Goal: Task Accomplishment & Management: Complete application form

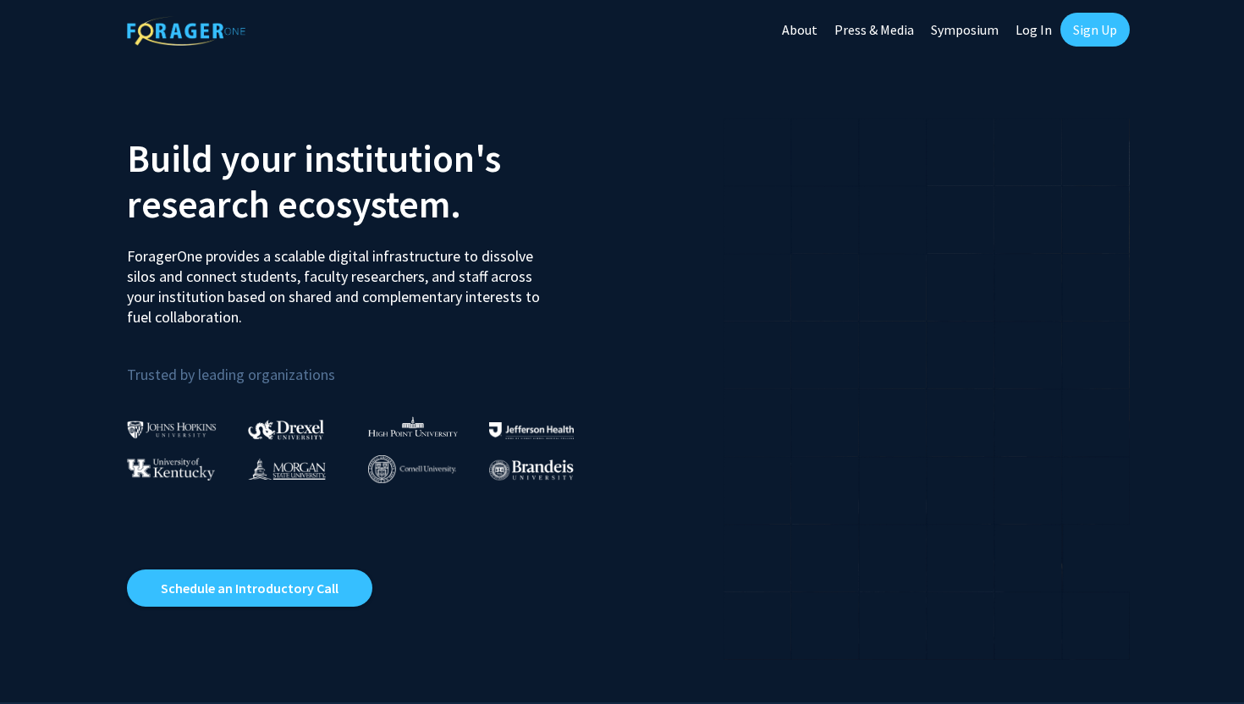
click at [1072, 30] on link "Sign Up" at bounding box center [1094, 30] width 69 height 34
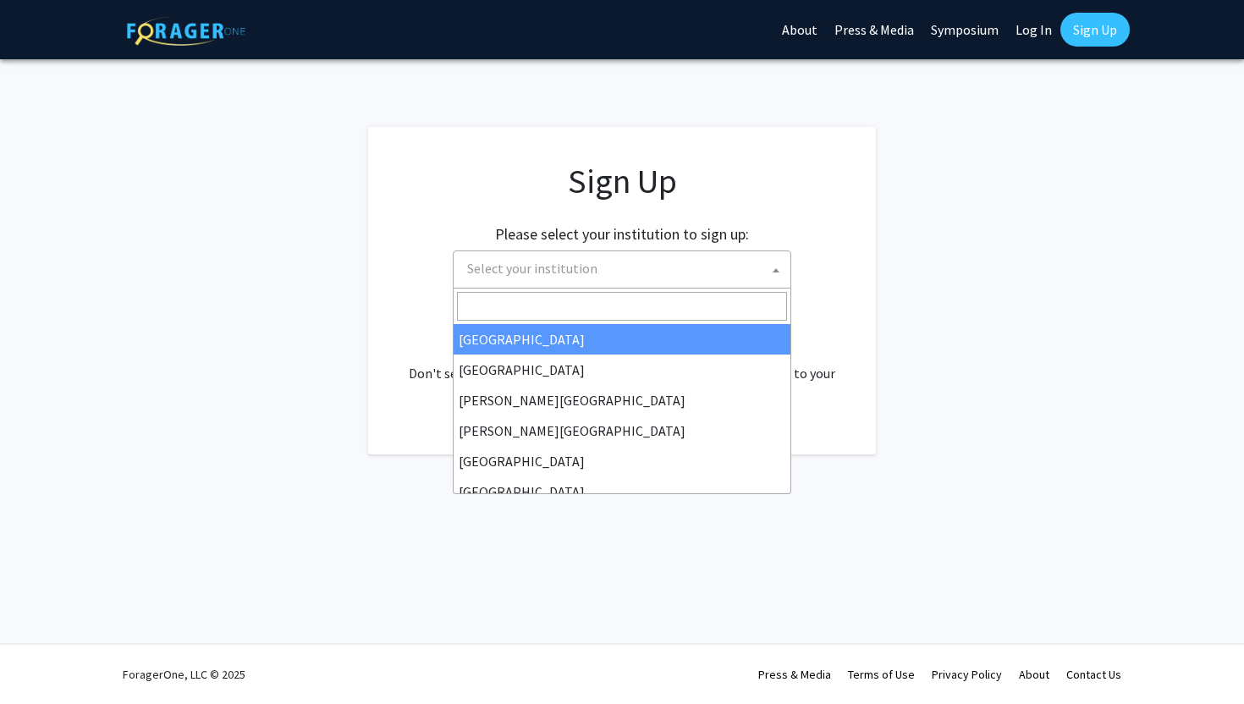
click at [708, 272] on span "Select your institution" at bounding box center [625, 268] width 330 height 35
click at [566, 312] on input "Search" at bounding box center [622, 306] width 330 height 29
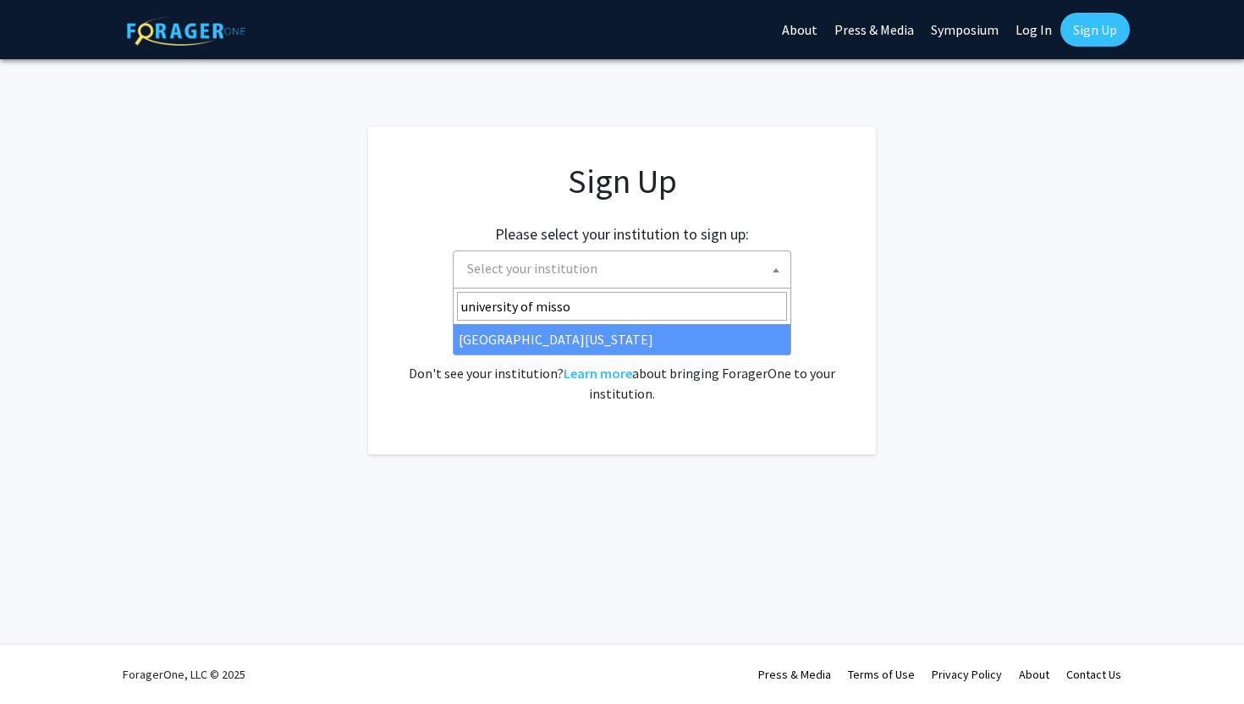
type input "university of misso"
select select "33"
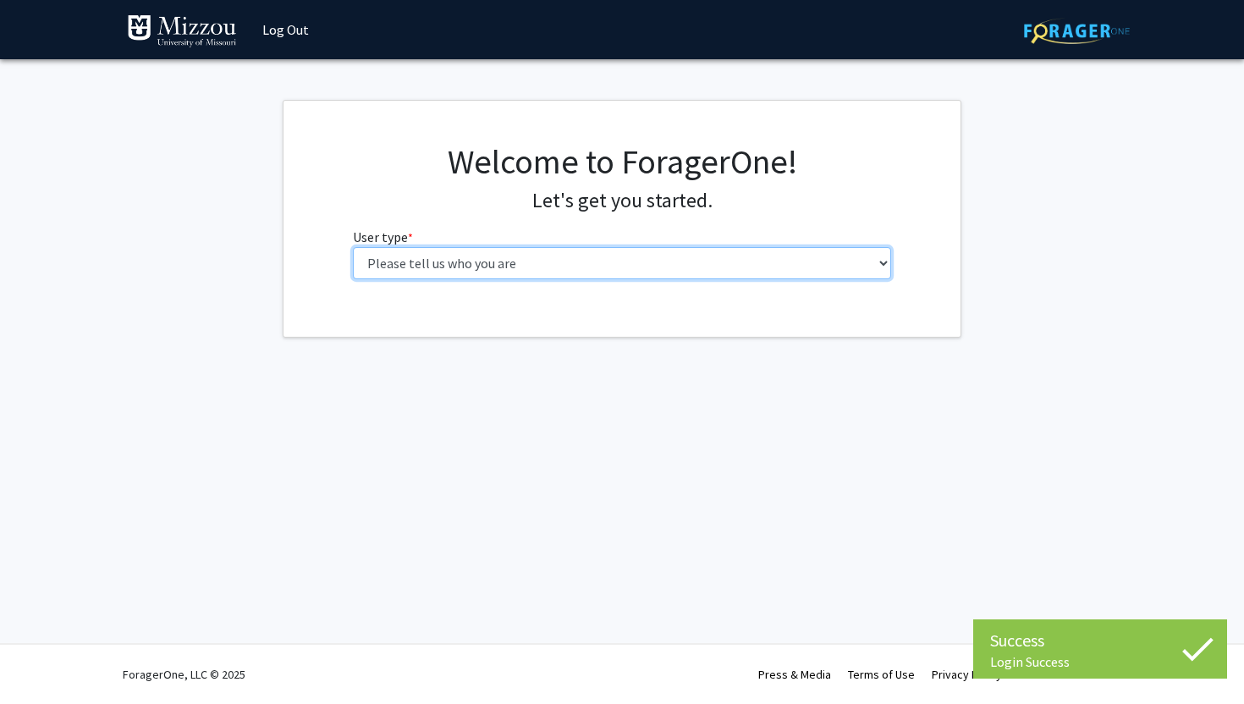
click at [558, 266] on select "Please tell us who you are Undergraduate Student Master's Student Doctoral Cand…" at bounding box center [622, 263] width 539 height 32
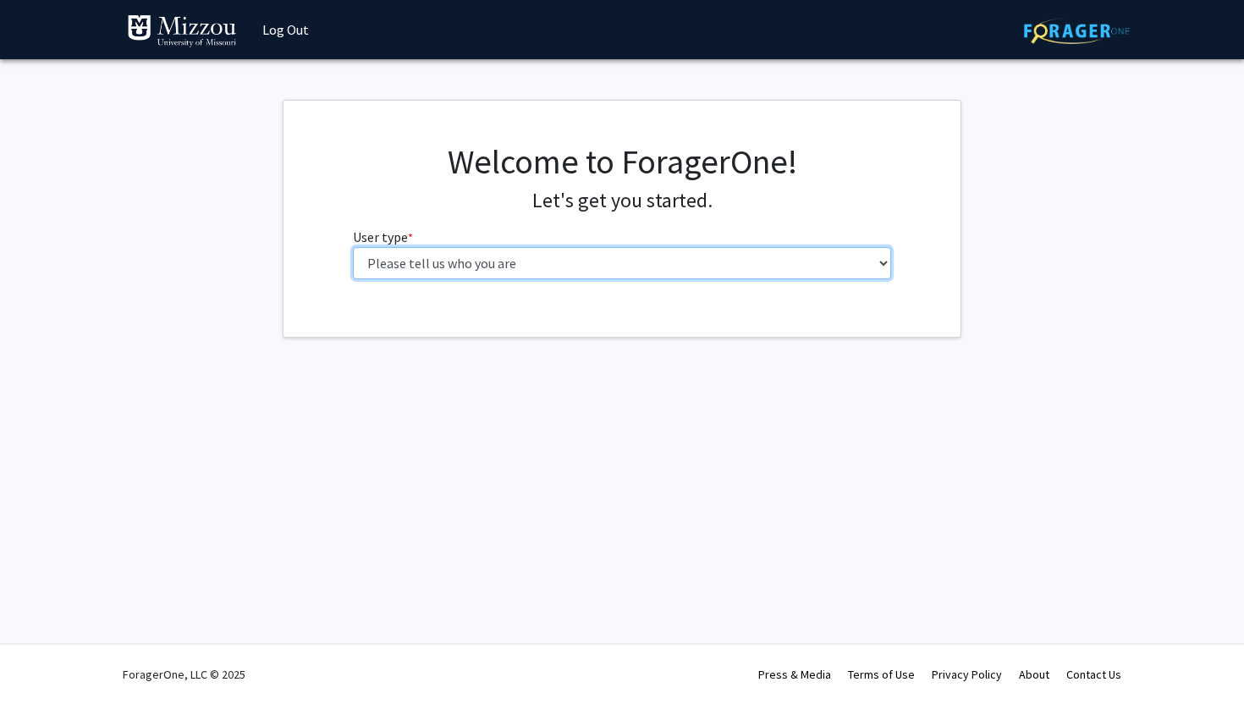
select select "1: undergrad"
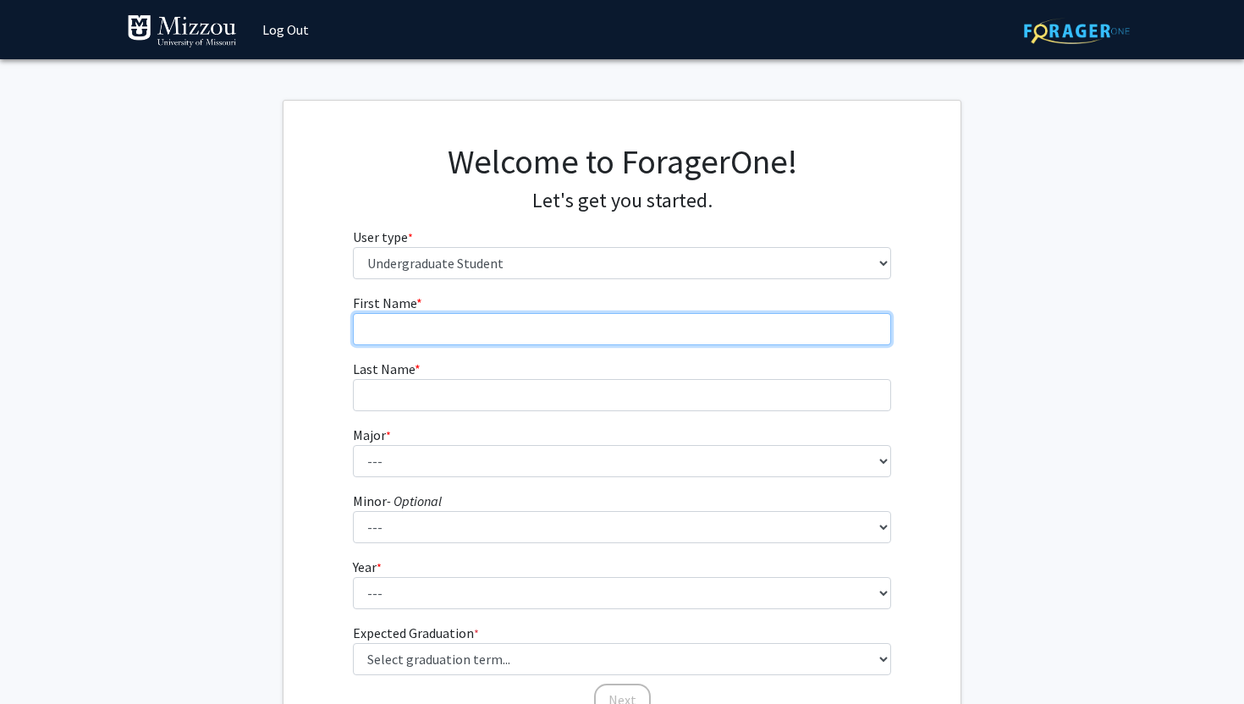
click at [596, 320] on input "First Name * required" at bounding box center [622, 329] width 539 height 32
type input "Dhanya"
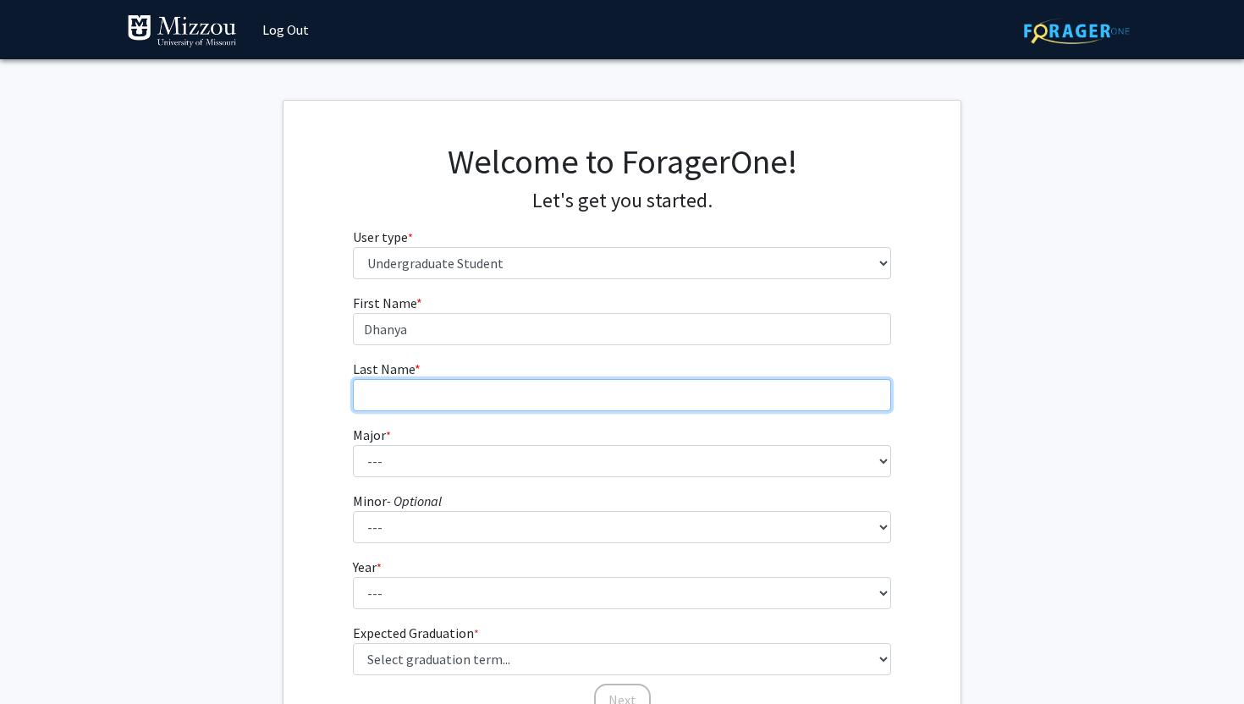
click at [536, 407] on input "Last Name * required" at bounding box center [622, 395] width 539 height 32
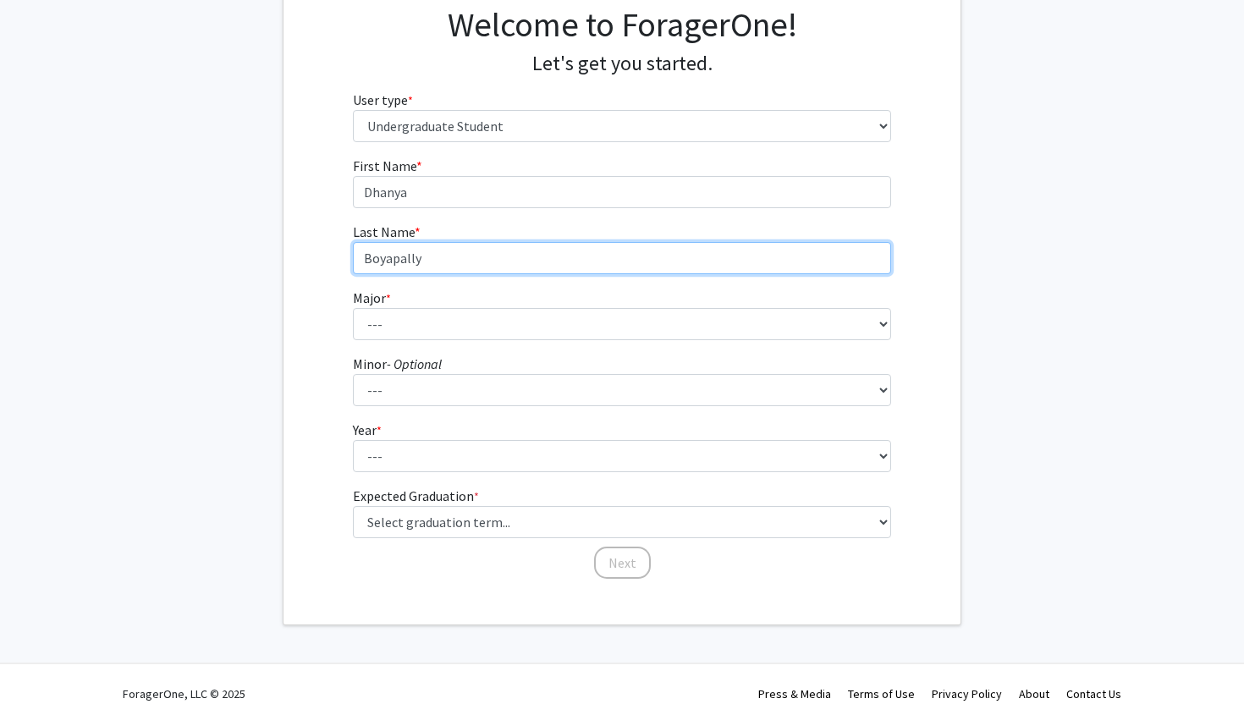
scroll to position [157, 0]
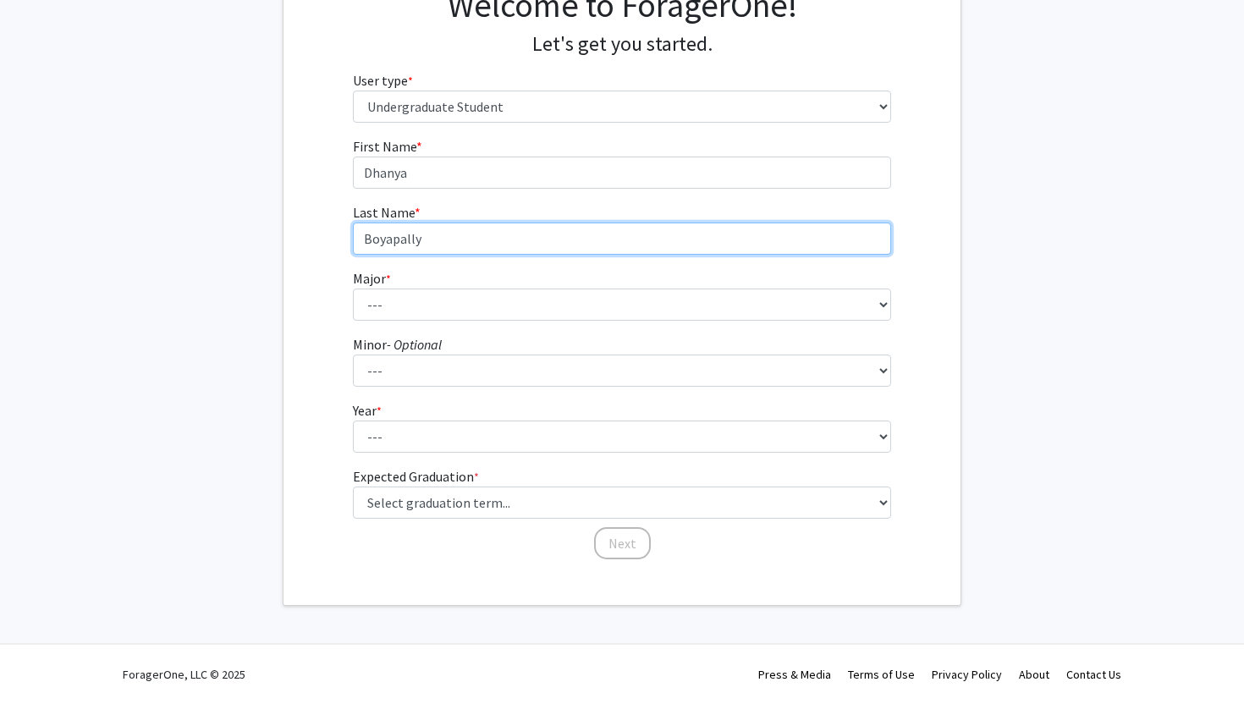
type input "Boyapally"
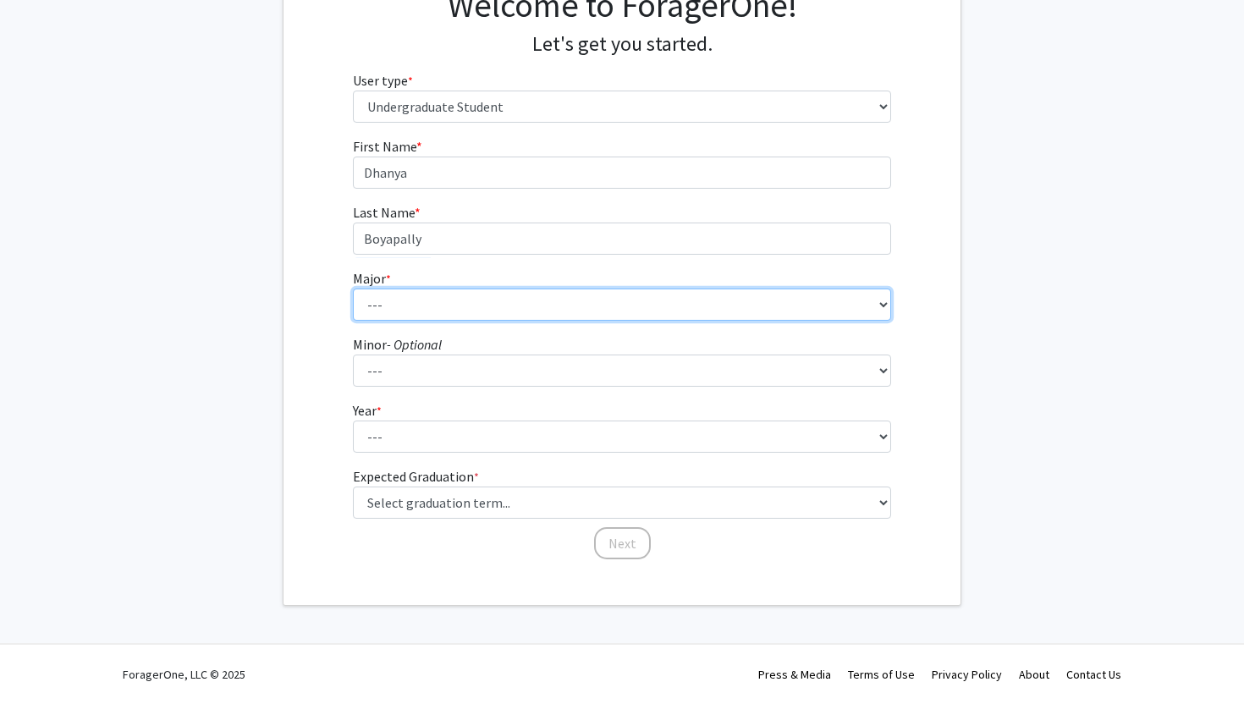
click at [600, 295] on select "--- Agribusiness Management Agricultural Education Agricultural Education: Comm…" at bounding box center [622, 304] width 539 height 32
select select "30: 2529"
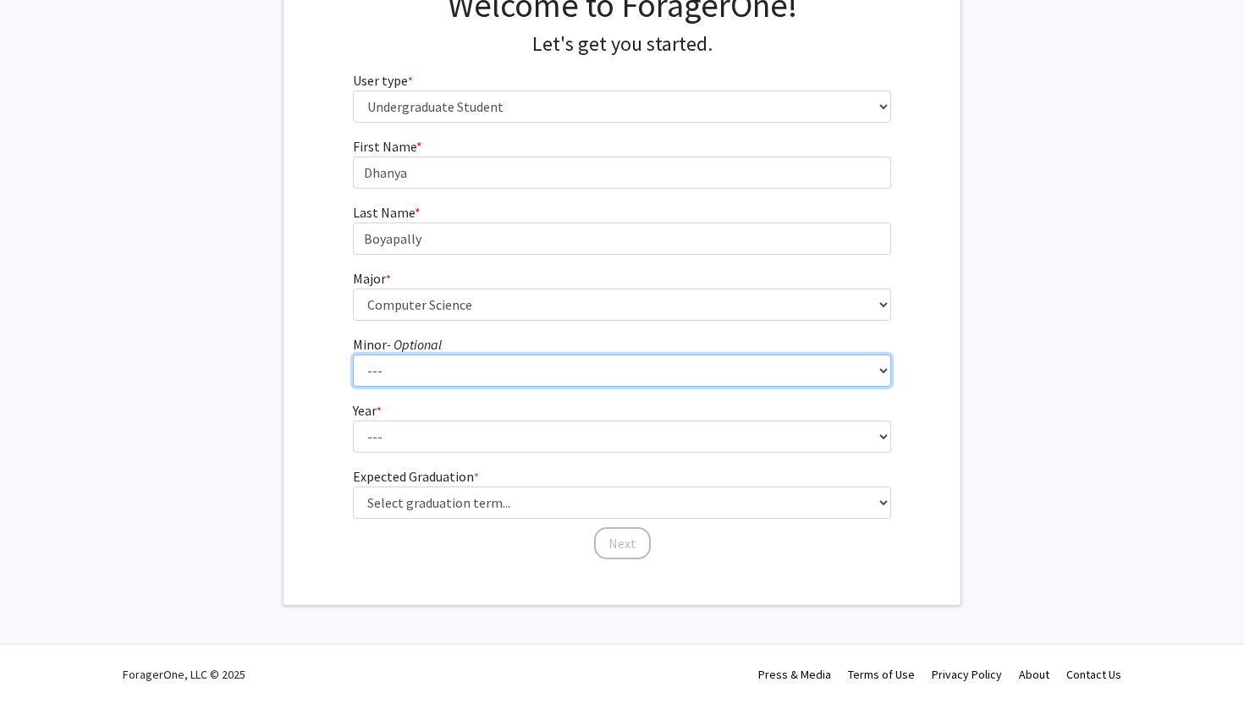
click at [481, 368] on select "--- Accountancy Aerospace Engineering Aerospace Studies Agribusiness Management…" at bounding box center [622, 370] width 539 height 32
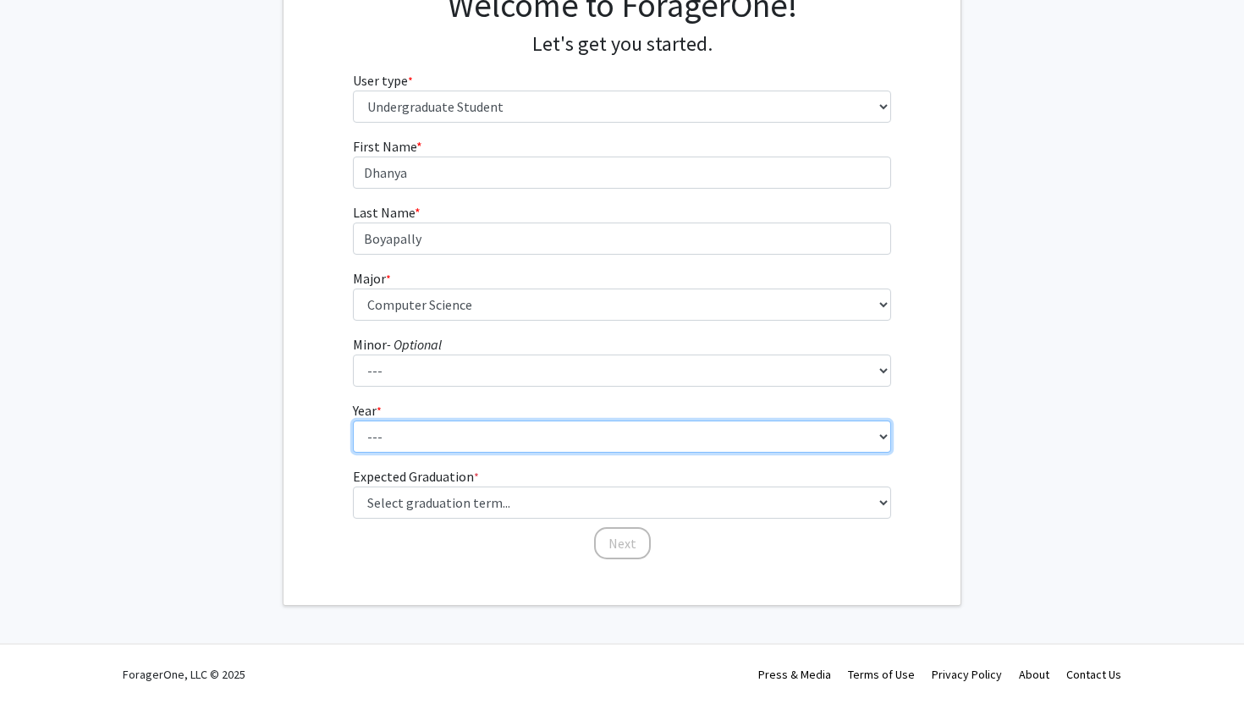
click at [444, 437] on select "--- First-year Sophomore Junior Senior Postbaccalaureate Certificate" at bounding box center [622, 436] width 539 height 32
select select "4: senior"
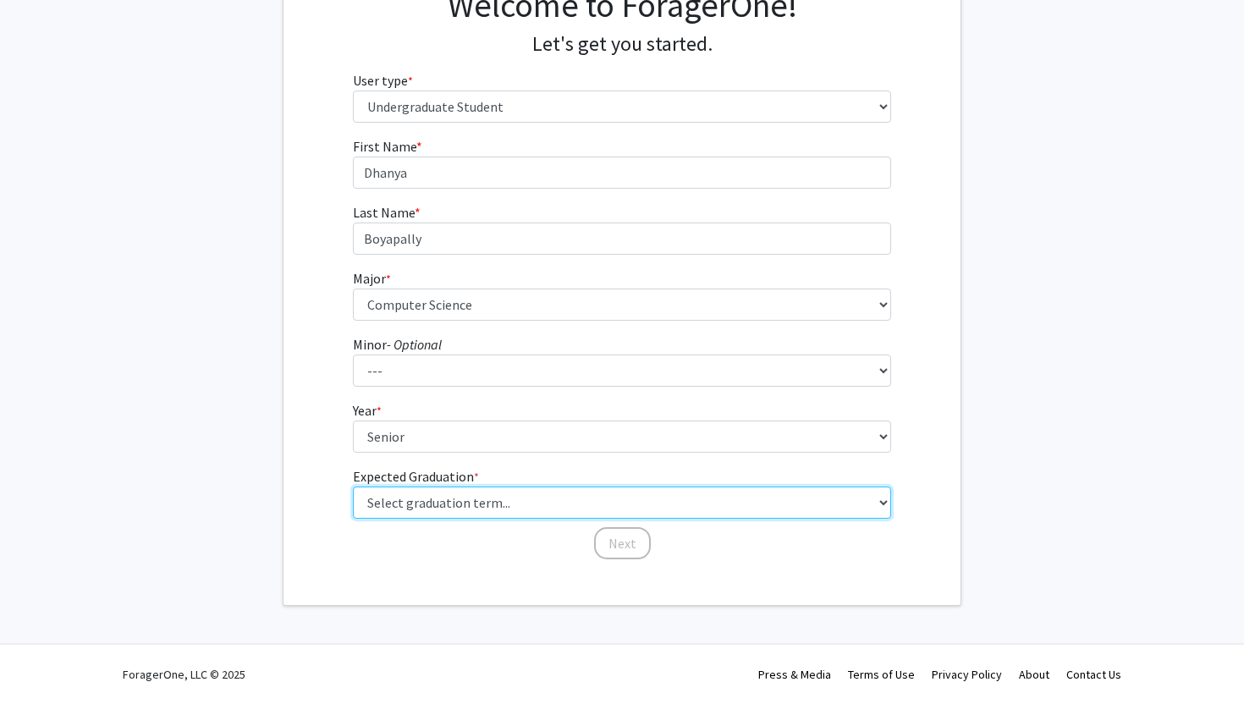
click at [428, 508] on select "Select graduation term... Spring 2025 Summer 2025 Fall 2025 Winter 2025 Spring …" at bounding box center [622, 502] width 539 height 32
select select "7: fall_2026"
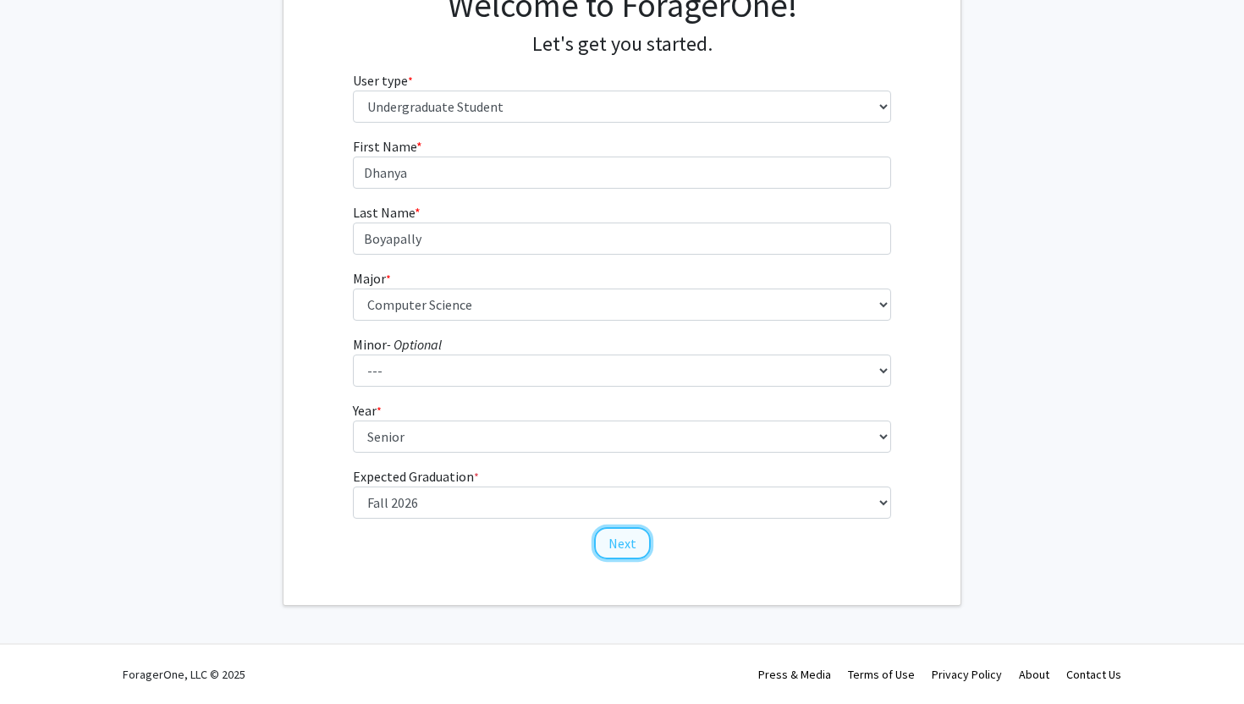
click at [625, 546] on button "Next" at bounding box center [622, 543] width 57 height 32
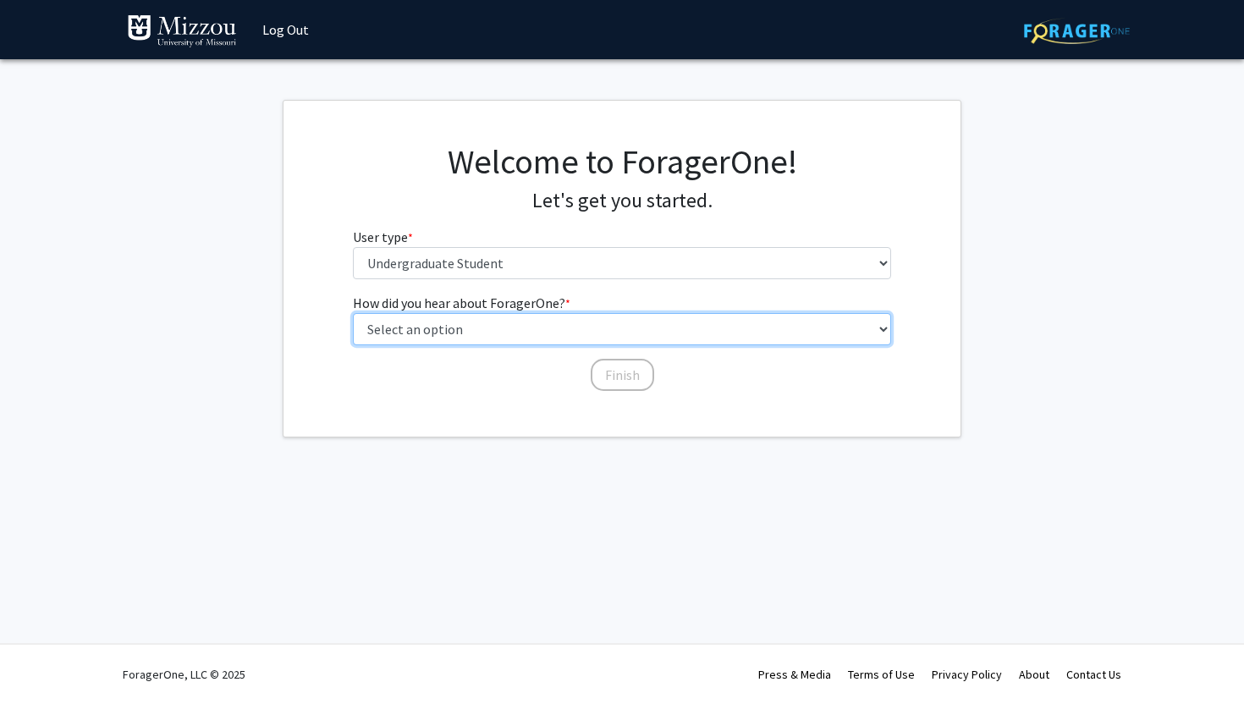
click at [565, 319] on select "Select an option Peer/student recommendation Faculty/staff recommendation Unive…" at bounding box center [622, 329] width 539 height 32
select select "1: peer_recommendation"
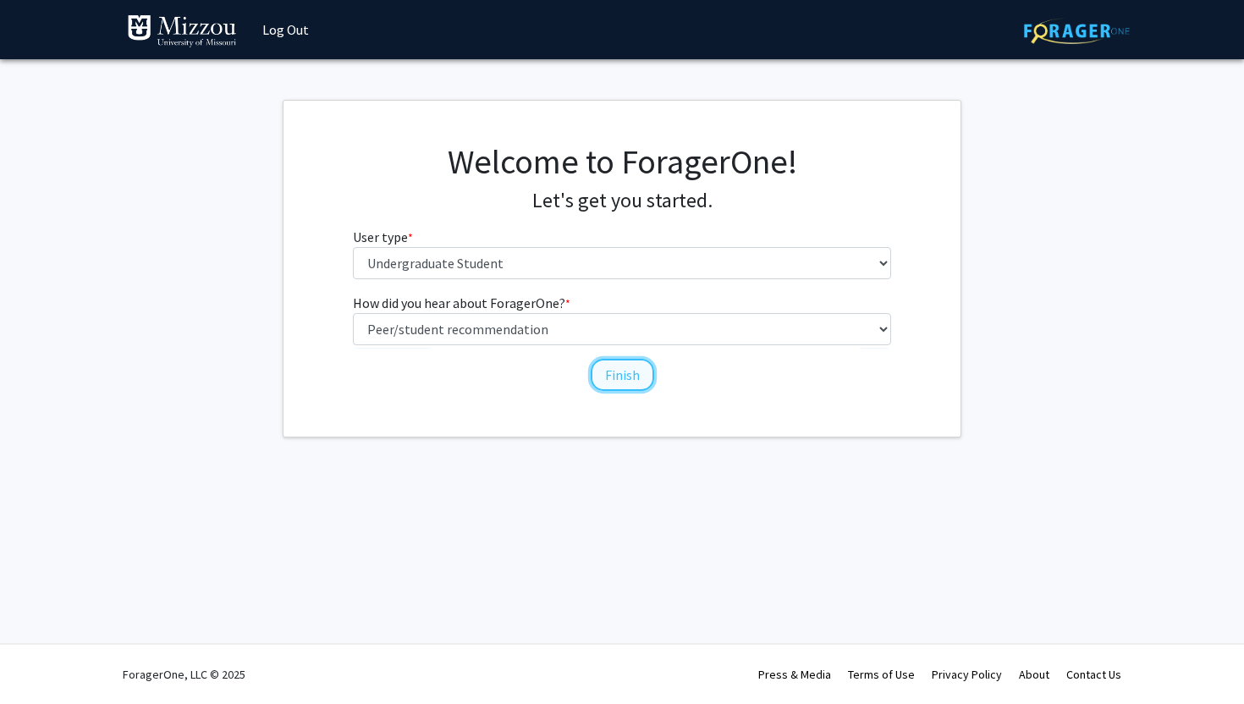
click at [630, 376] on button "Finish" at bounding box center [622, 375] width 63 height 32
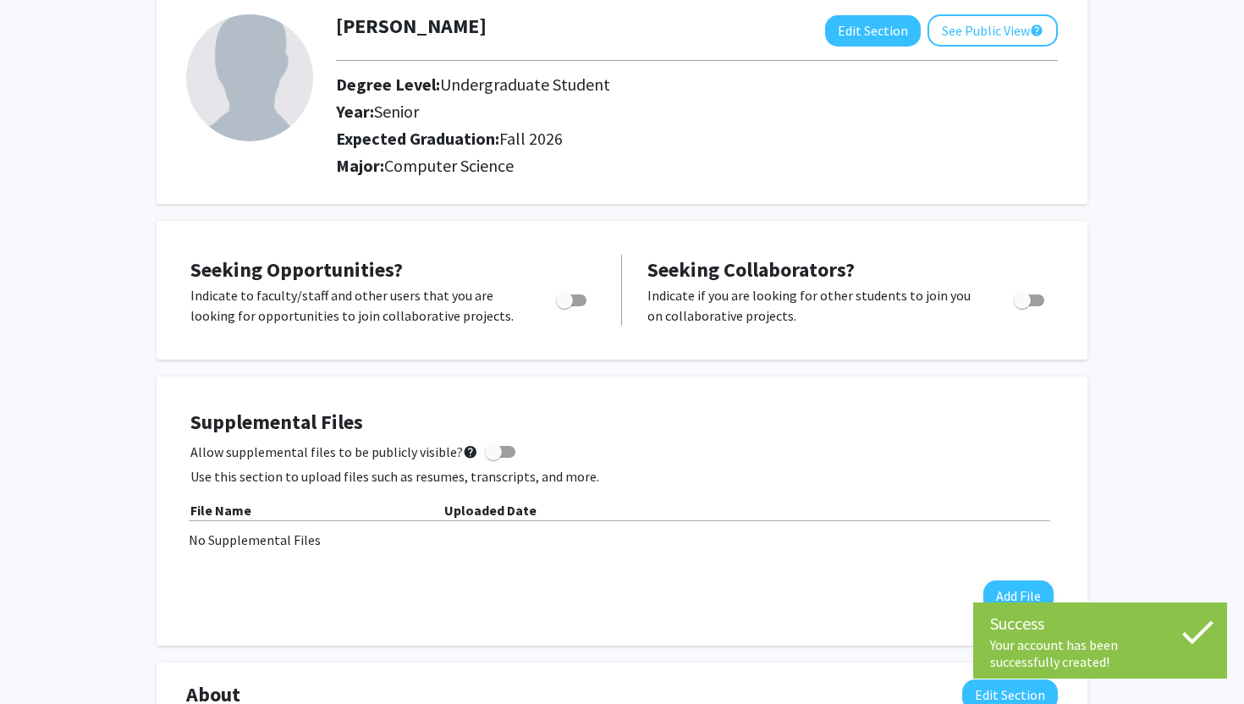
scroll to position [117, 0]
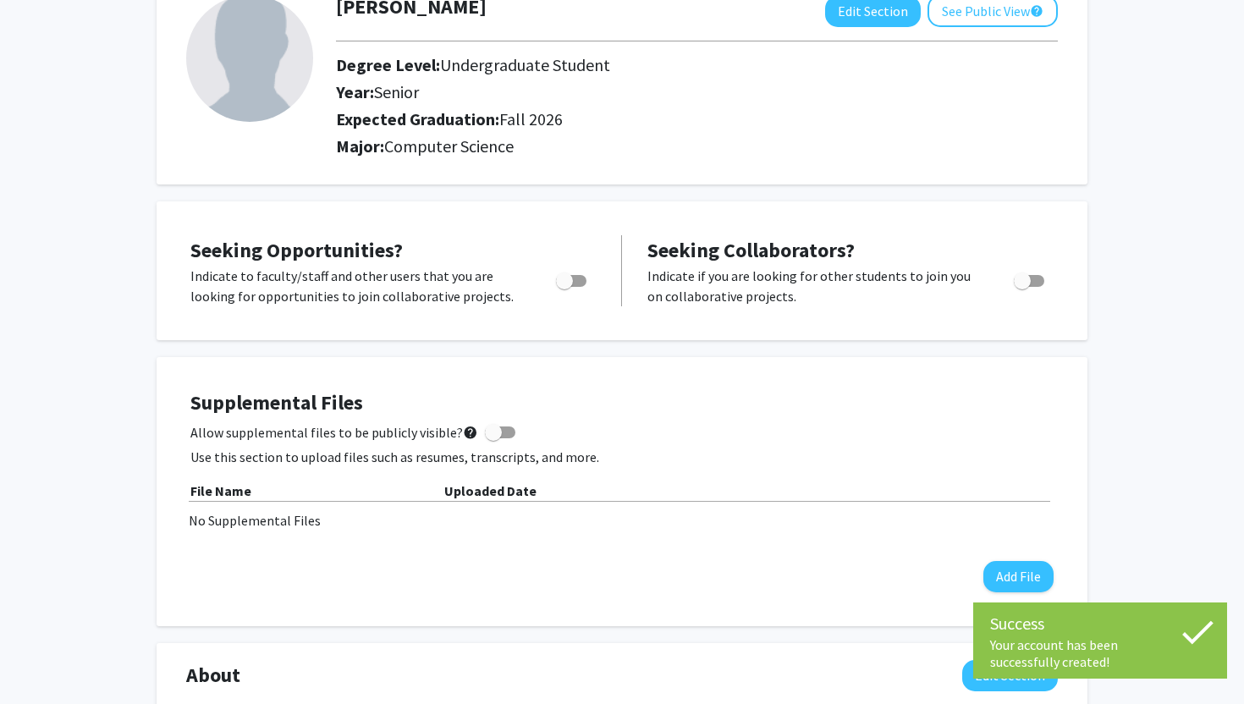
click at [571, 277] on span "Toggle" at bounding box center [564, 280] width 17 height 17
click at [564, 287] on input "Are you actively seeking opportunities?" at bounding box center [563, 287] width 1 height 1
checkbox input "true"
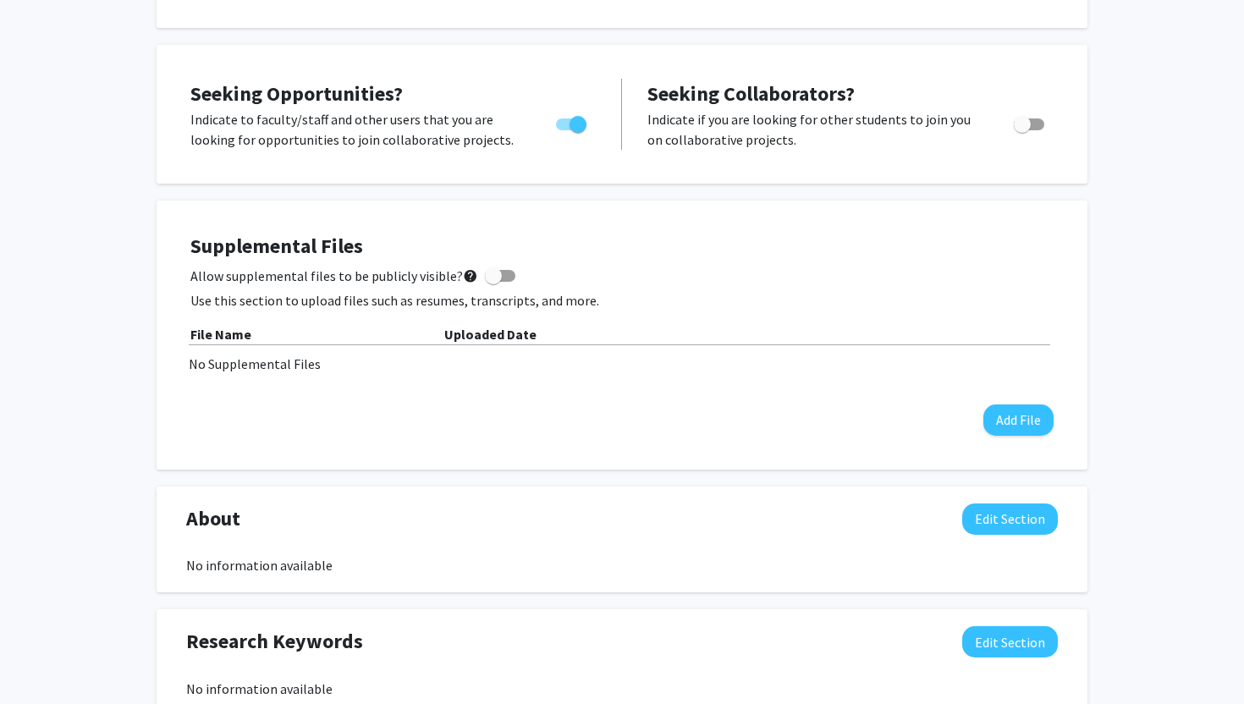
scroll to position [0, 0]
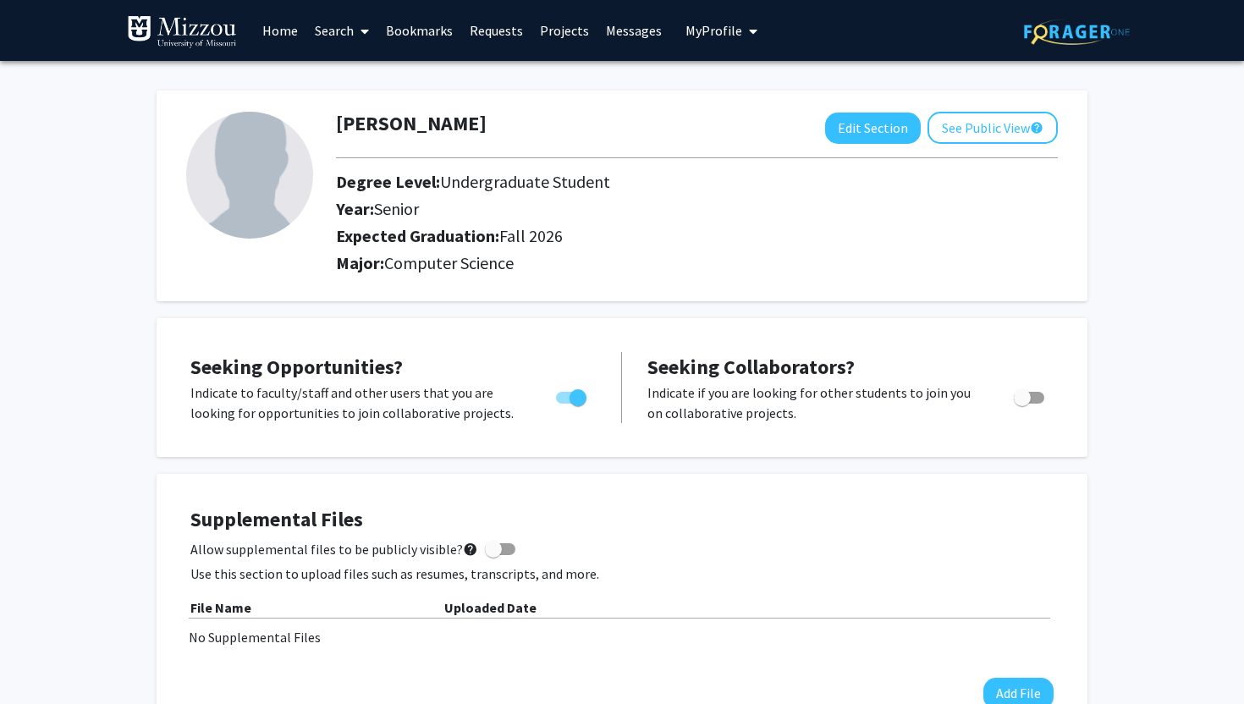
click at [281, 25] on link "Home" at bounding box center [280, 30] width 52 height 59
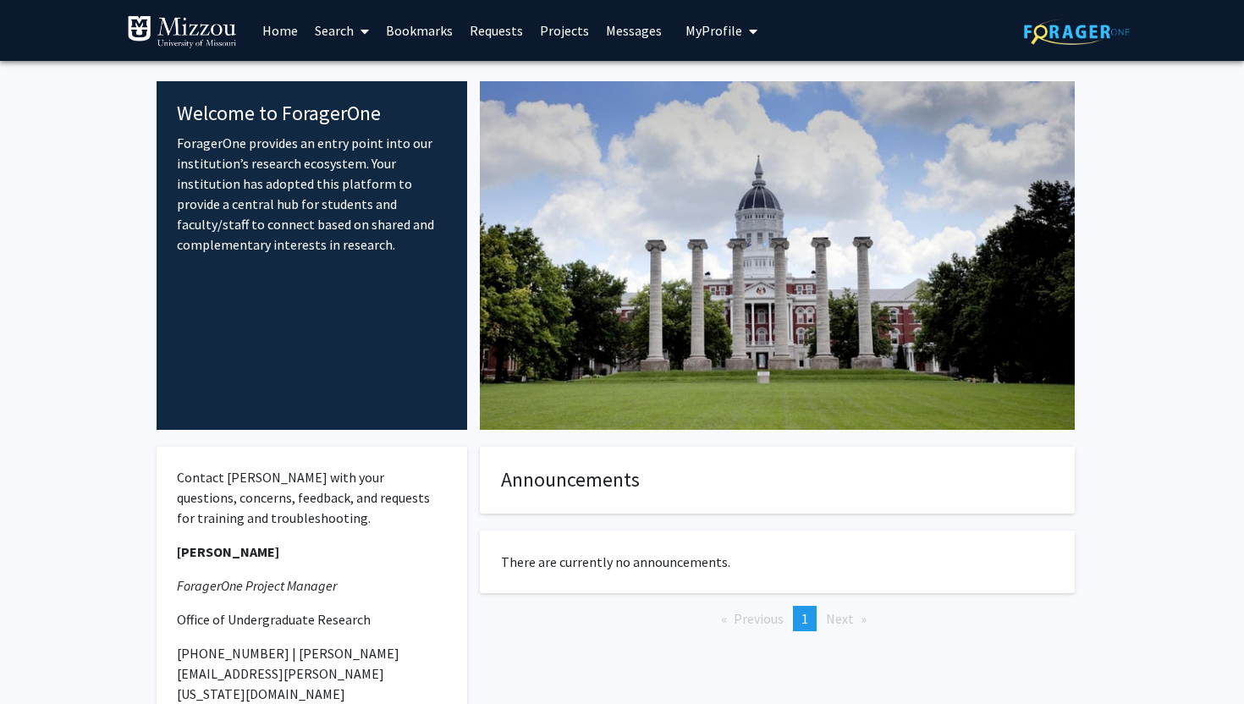
click at [281, 40] on link "Home" at bounding box center [280, 30] width 52 height 59
click at [332, 29] on link "Search" at bounding box center [341, 30] width 71 height 59
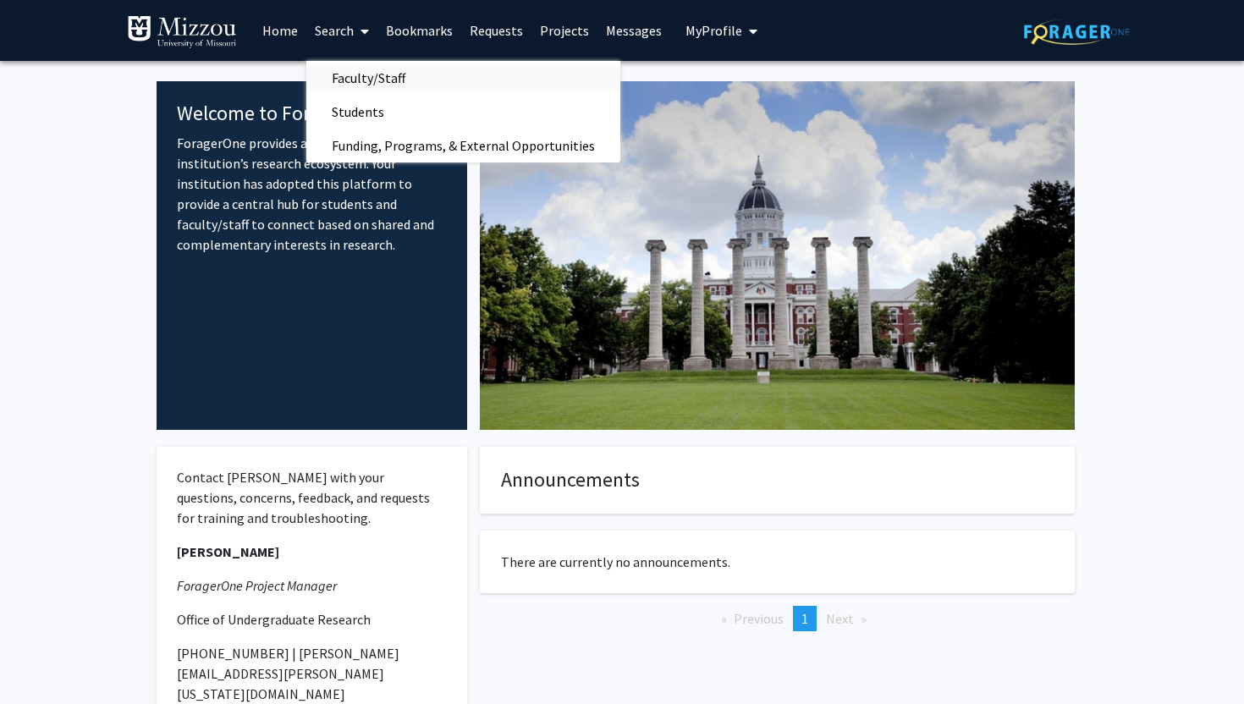
click at [387, 73] on span "Faculty/Staff" at bounding box center [368, 78] width 124 height 34
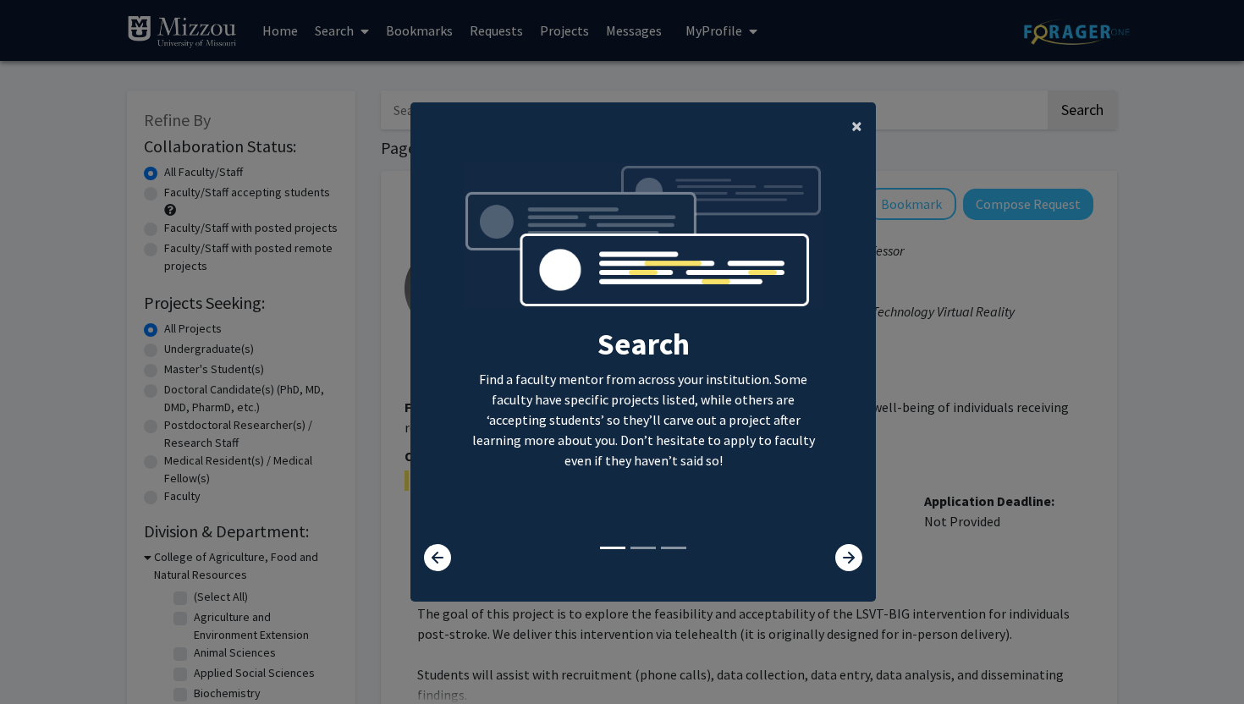
click at [860, 124] on span "×" at bounding box center [856, 126] width 11 height 26
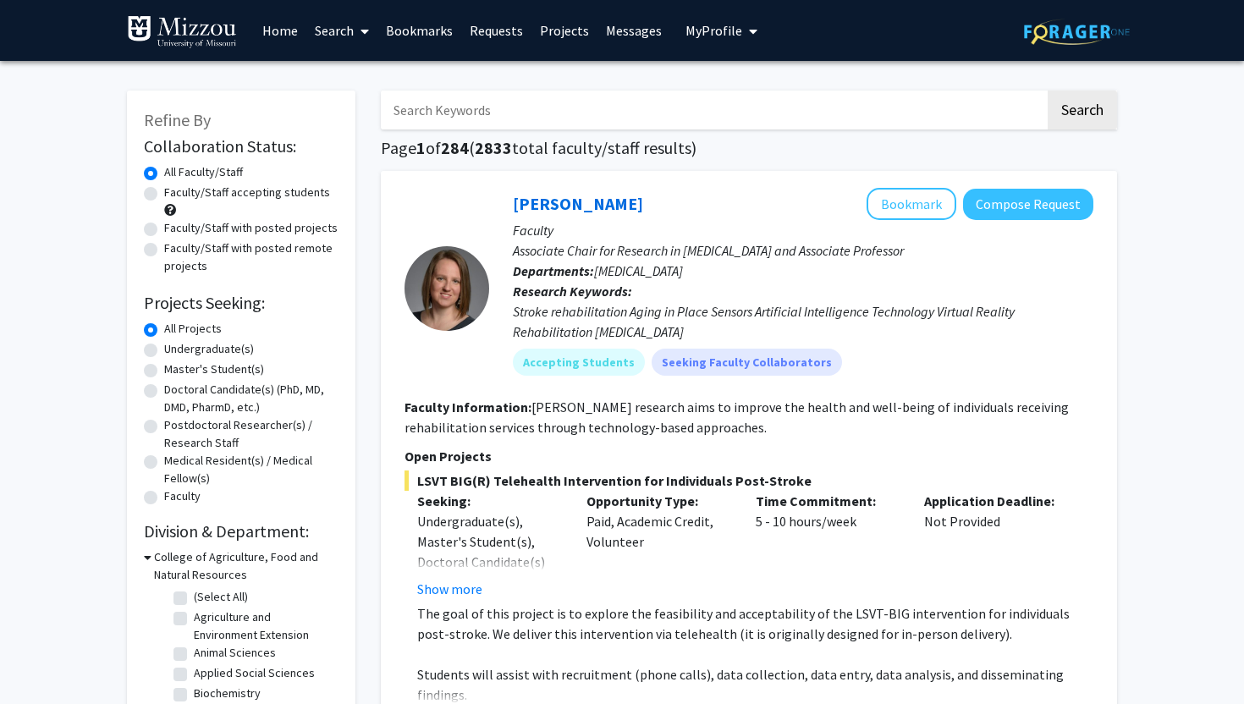
click at [349, 21] on link "Search" at bounding box center [341, 30] width 71 height 59
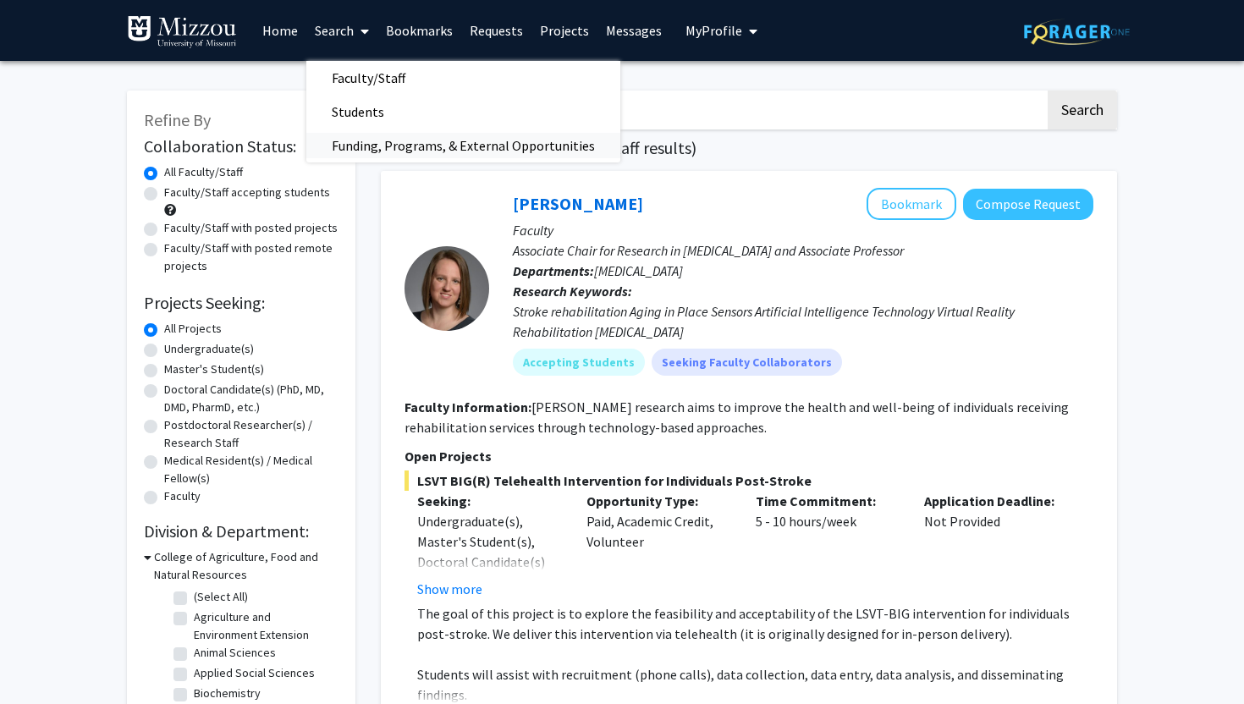
click at [396, 140] on span "Funding, Programs, & External Opportunities" at bounding box center [463, 146] width 314 height 34
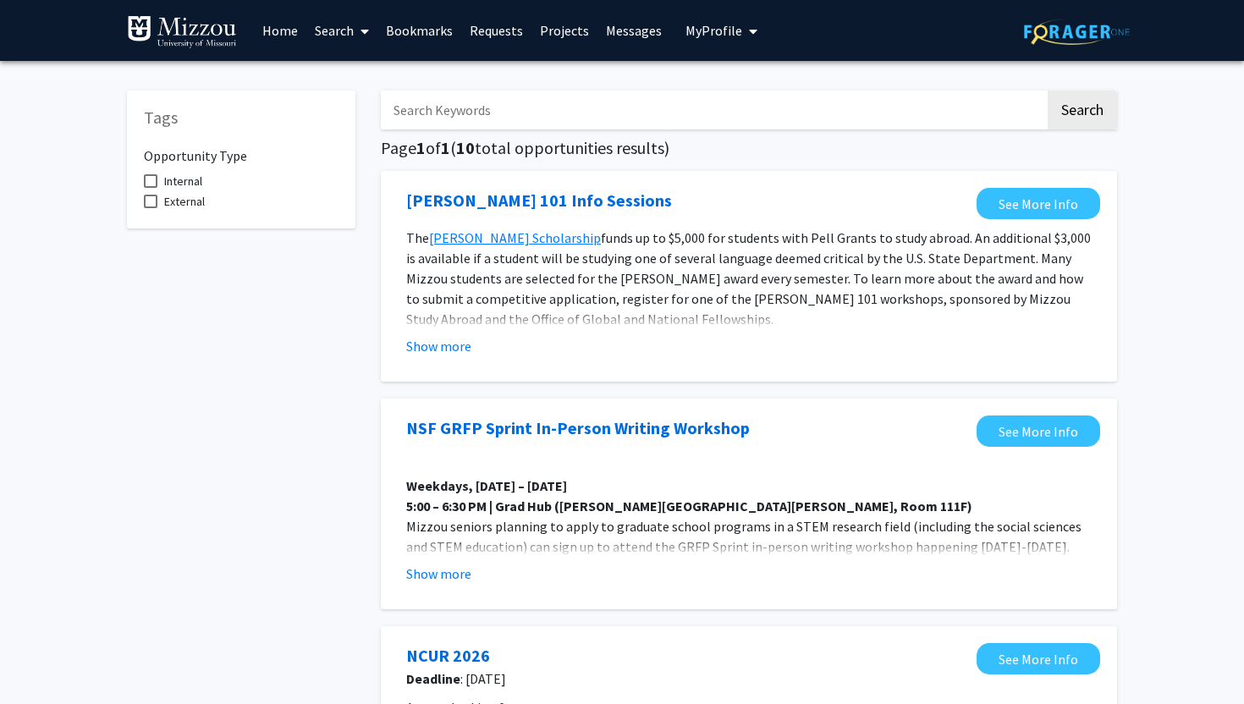
click at [343, 29] on link "Search" at bounding box center [341, 30] width 71 height 59
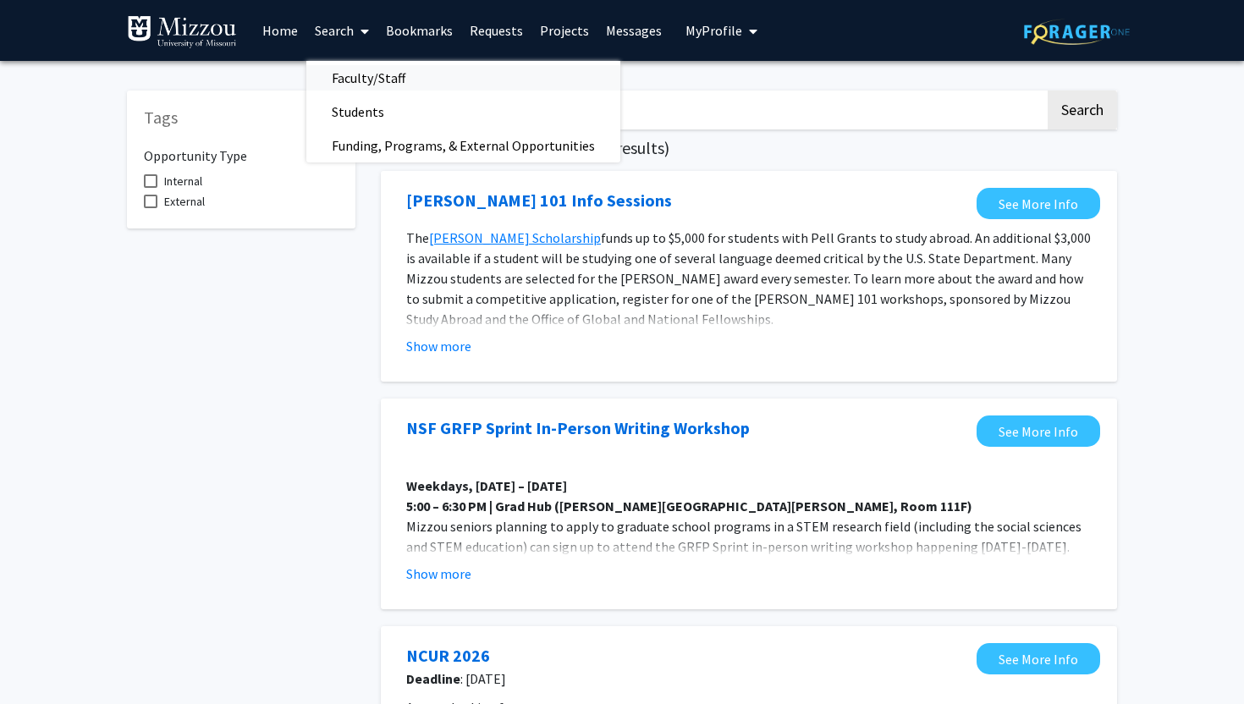
click at [366, 73] on span "Faculty/Staff" at bounding box center [368, 78] width 124 height 34
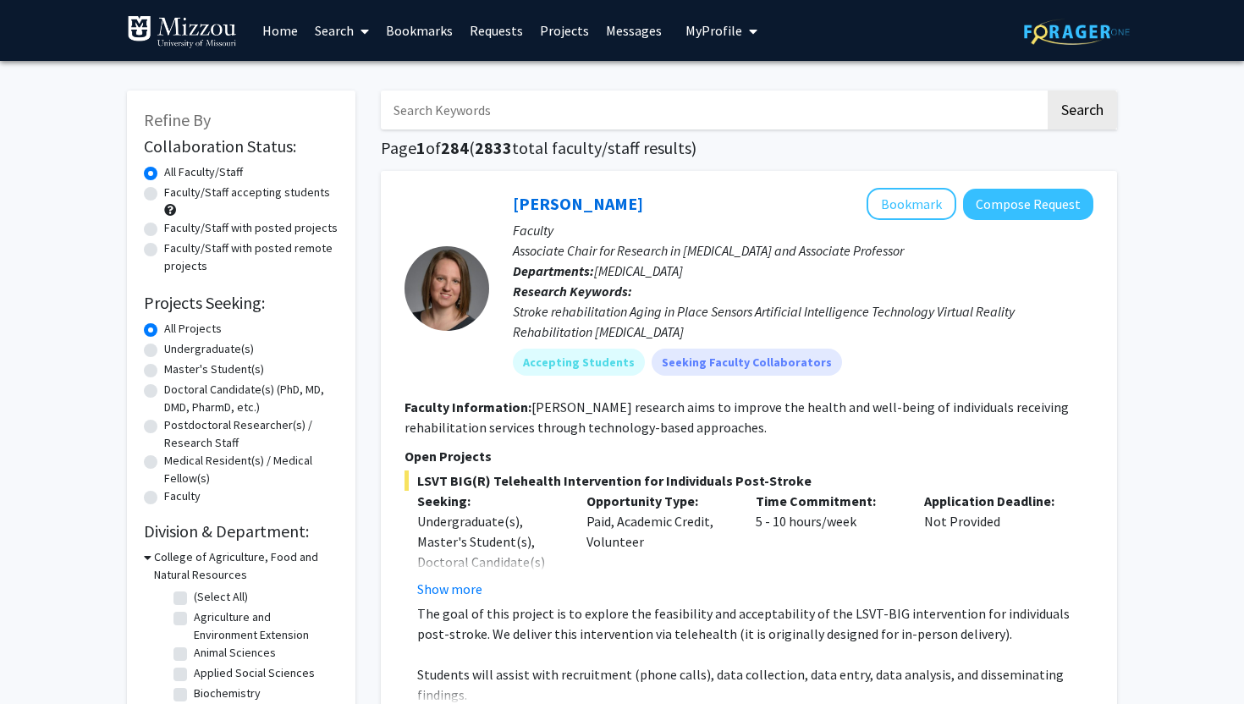
click at [164, 352] on label "Undergraduate(s)" at bounding box center [209, 349] width 90 height 18
click at [164, 351] on input "Undergraduate(s)" at bounding box center [169, 345] width 11 height 11
radio input "true"
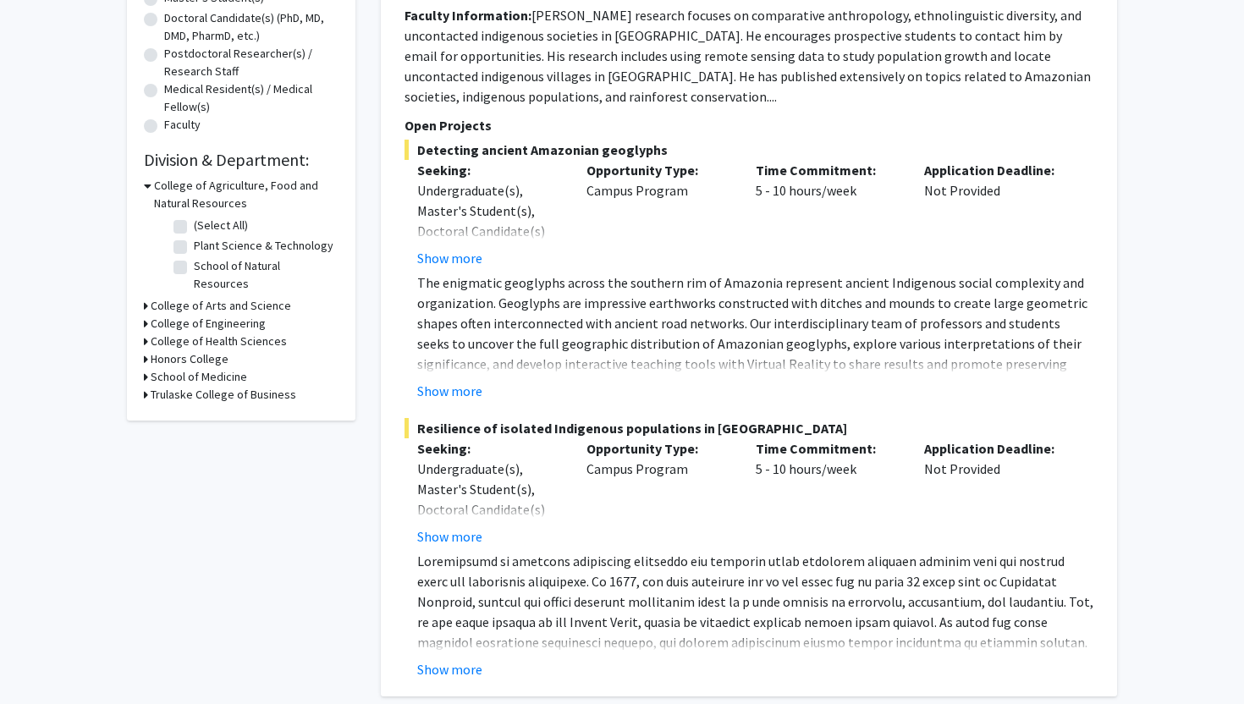
scroll to position [341, 0]
